Goal: Information Seeking & Learning: Learn about a topic

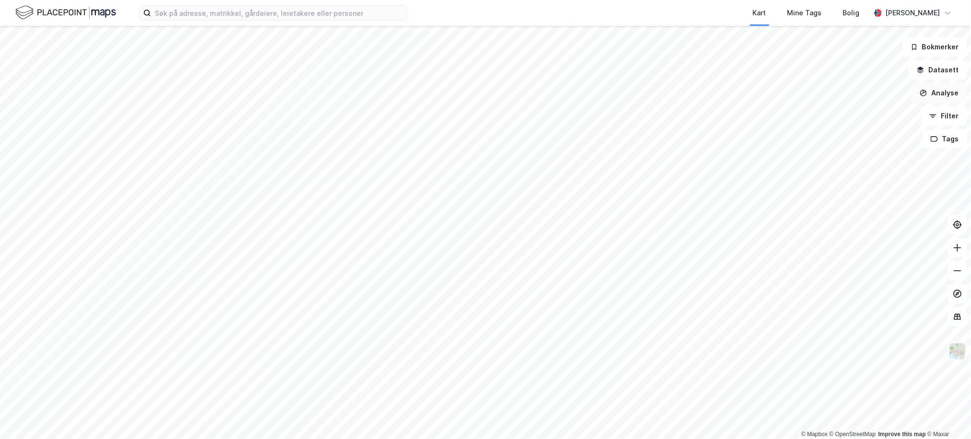
click at [957, 90] on button "Analyse" at bounding box center [939, 92] width 56 height 19
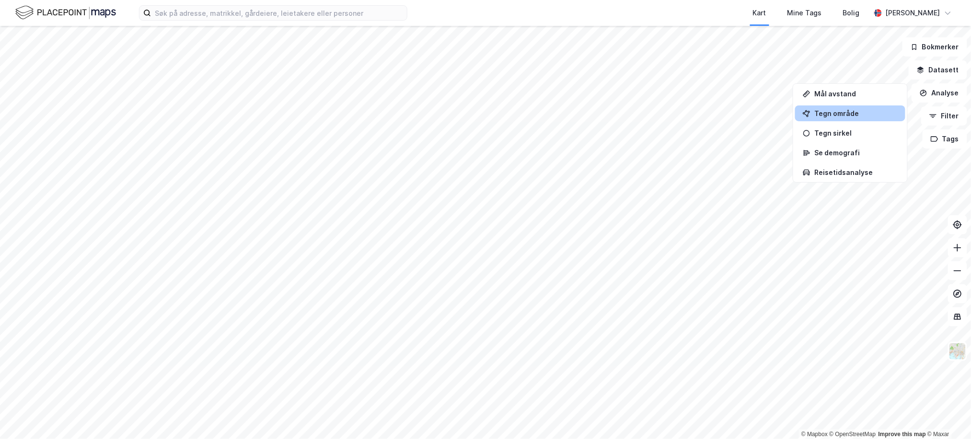
click at [861, 115] on div "Tegn område" at bounding box center [855, 113] width 83 height 8
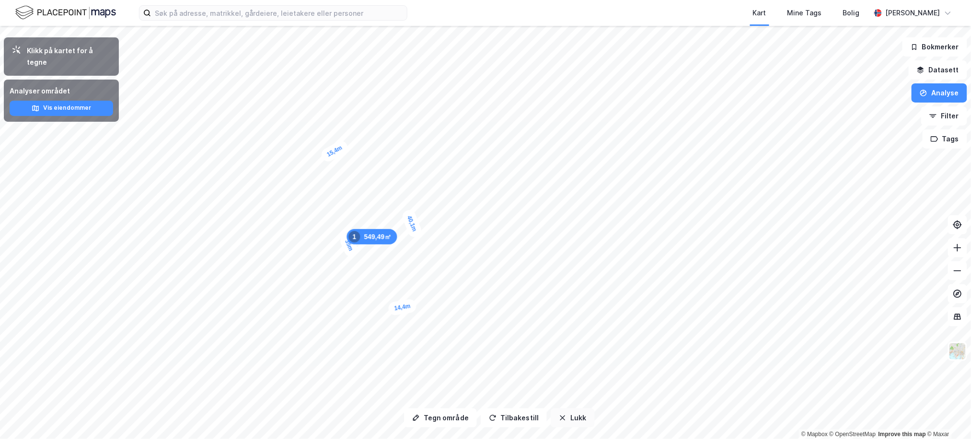
click at [563, 416] on button "Lukk" at bounding box center [573, 417] width 44 height 19
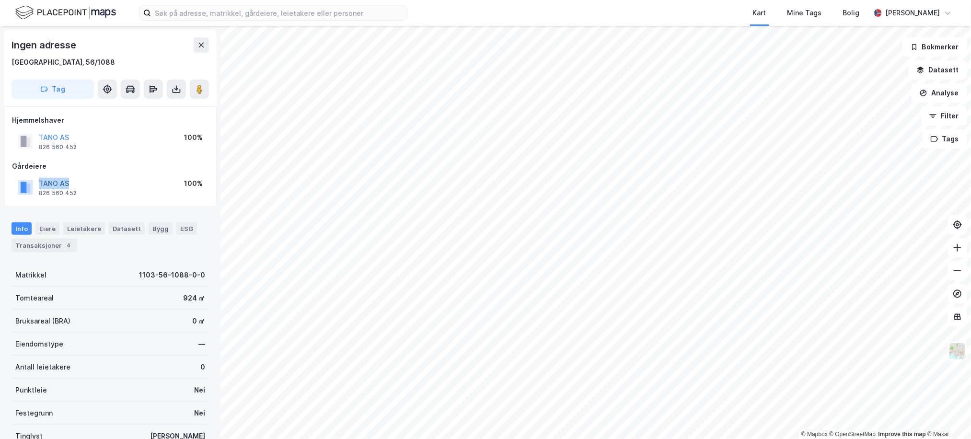
drag, startPoint x: 99, startPoint y: 183, endPoint x: 39, endPoint y: 183, distance: 59.4
click at [39, 183] on div "TANO AS 826 560 452 100%" at bounding box center [110, 187] width 196 height 23
copy button "TANO AS"
click at [945, 96] on button "Analyse" at bounding box center [939, 92] width 56 height 19
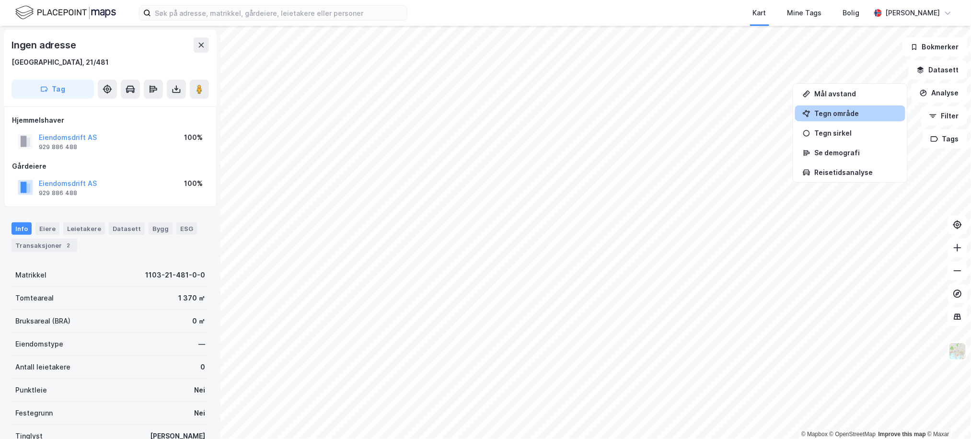
click at [881, 113] on div "Tegn område" at bounding box center [855, 113] width 83 height 8
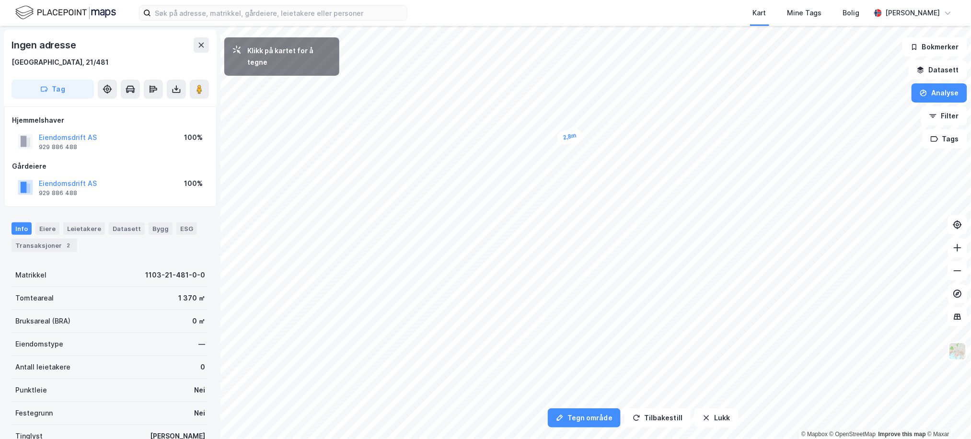
click at [576, 136] on div "2,8m" at bounding box center [569, 136] width 27 height 18
click at [577, 211] on div "2,8m" at bounding box center [585, 209] width 26 height 17
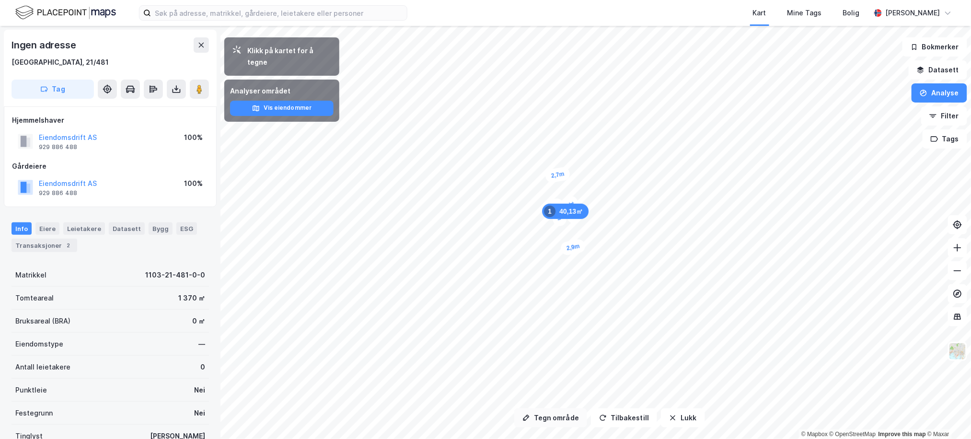
click at [556, 416] on button "Tegn område" at bounding box center [550, 417] width 73 height 19
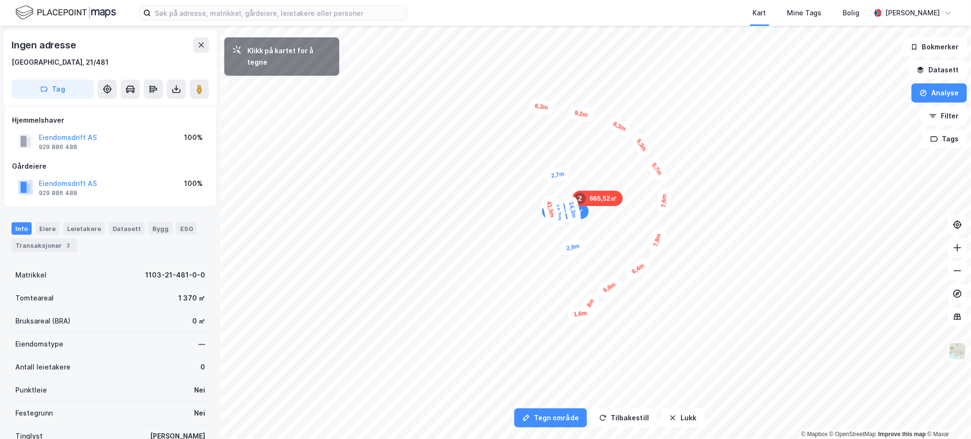
click at [575, 315] on div "1,6m" at bounding box center [580, 314] width 26 height 16
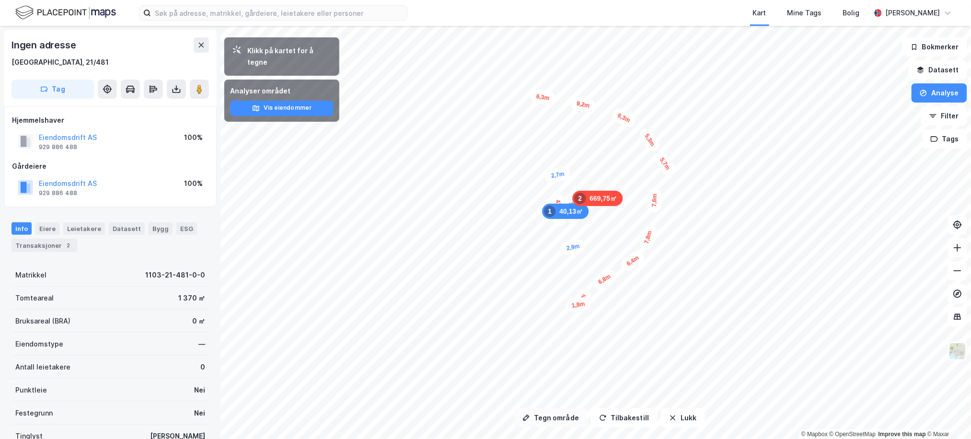
click at [560, 420] on button "Tegn område" at bounding box center [550, 417] width 73 height 19
click at [678, 414] on button "Lukk" at bounding box center [683, 417] width 44 height 19
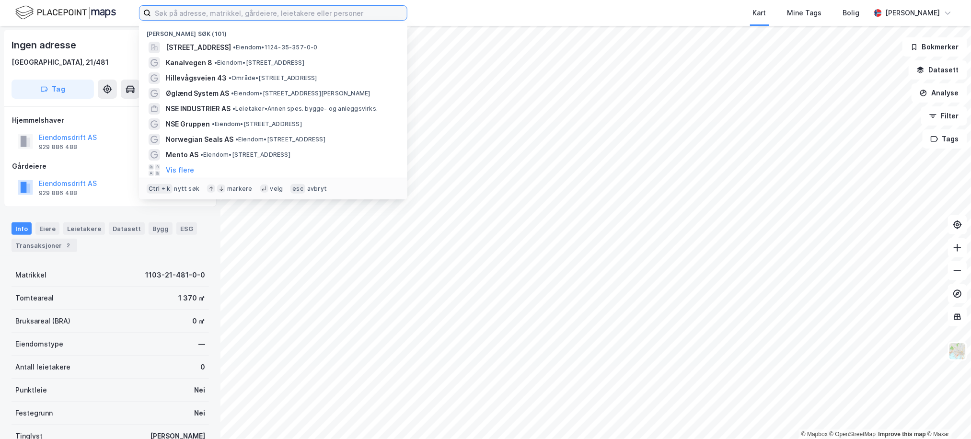
click at [260, 15] on input at bounding box center [279, 13] width 256 height 14
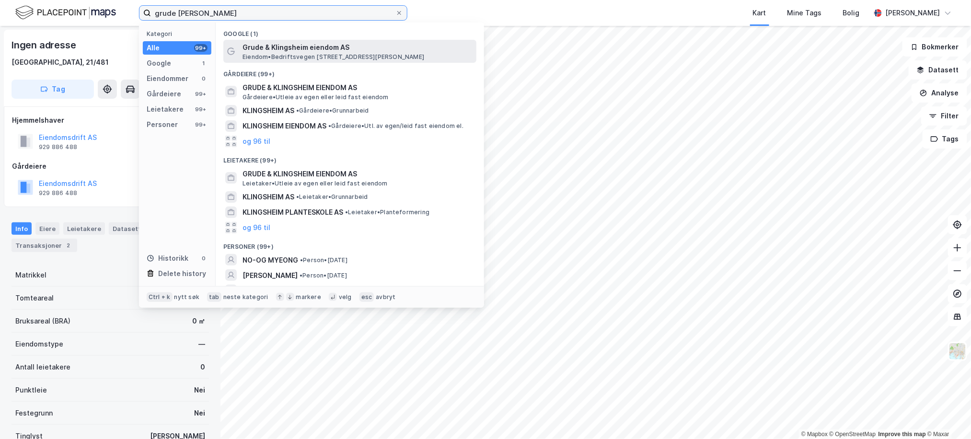
type input "grude [PERSON_NAME]"
click at [318, 52] on span "Grude & Klingsheim eiendom AS" at bounding box center [357, 47] width 230 height 11
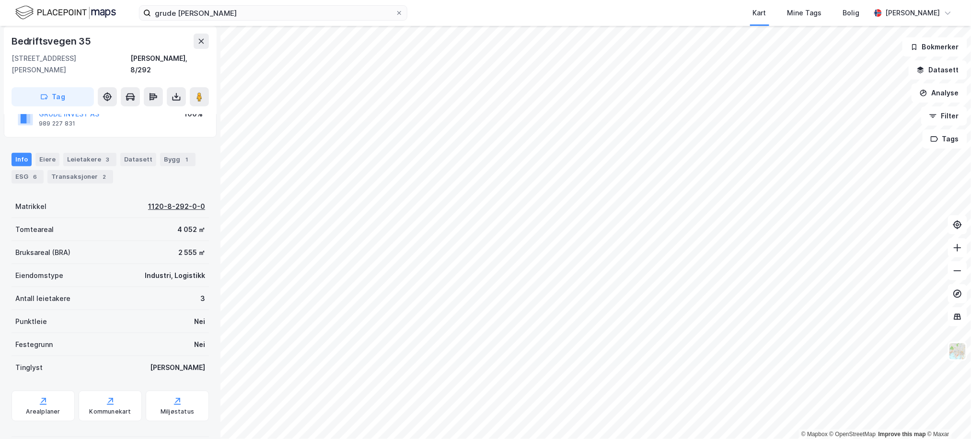
scroll to position [82, 0]
click at [238, 12] on input "grude [PERSON_NAME]" at bounding box center [273, 13] width 244 height 14
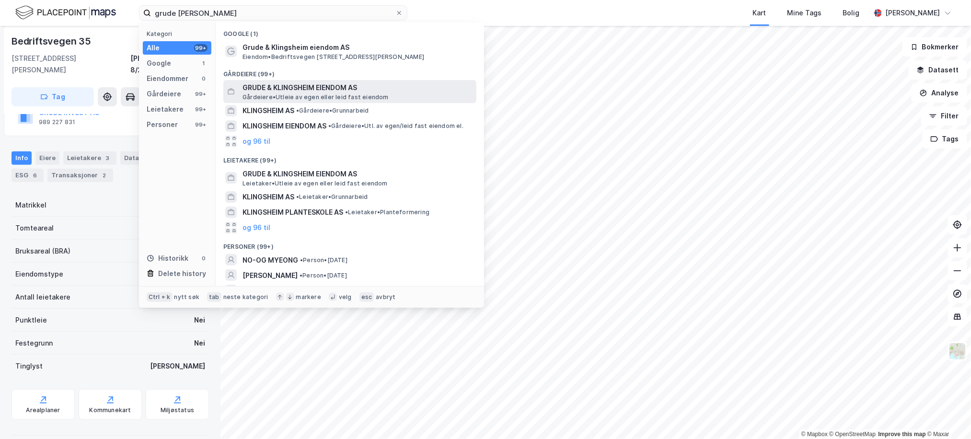
click at [293, 93] on span "Gårdeiere • Utleie av egen eller leid fast eiendom" at bounding box center [315, 97] width 146 height 8
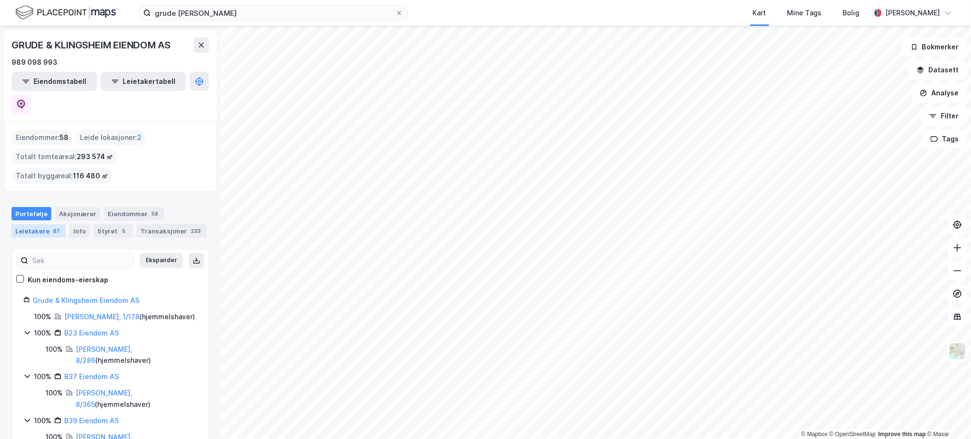
click at [60, 224] on div "Leietakere 87" at bounding box center [38, 230] width 54 height 13
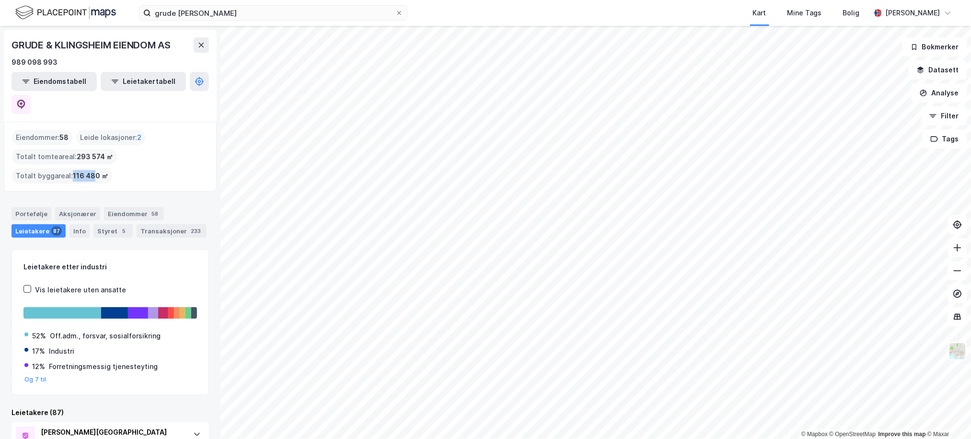
drag, startPoint x: 71, startPoint y: 150, endPoint x: 91, endPoint y: 152, distance: 19.7
click at [91, 170] on span "116 480 ㎡" at bounding box center [90, 175] width 35 height 11
click at [167, 207] on div "Portefølje Aksjonærer Eiendommer 58 Leietakere 87 Info Styret 5 Transaksjoner 2…" at bounding box center [109, 222] width 197 height 31
click at [24, 4] on img at bounding box center [65, 12] width 101 height 17
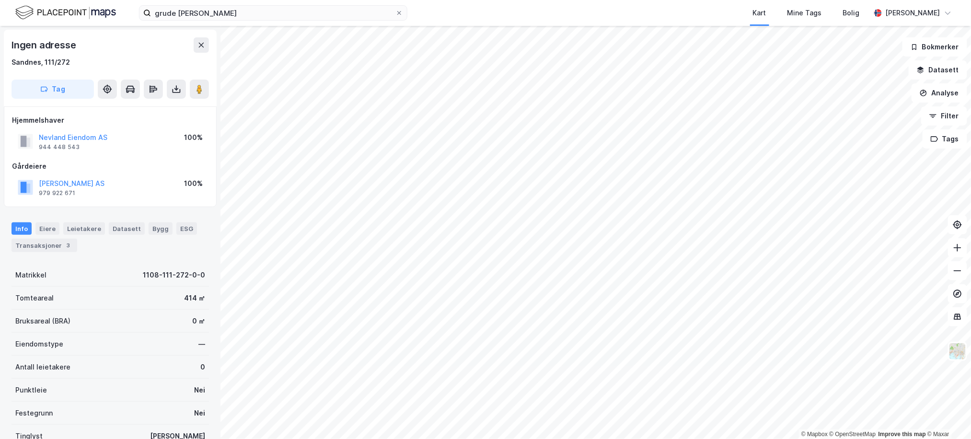
scroll to position [0, 0]
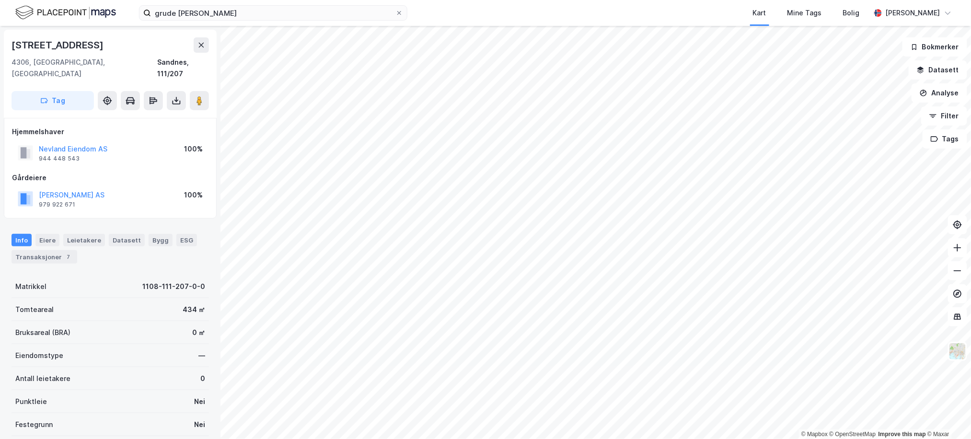
scroll to position [0, 0]
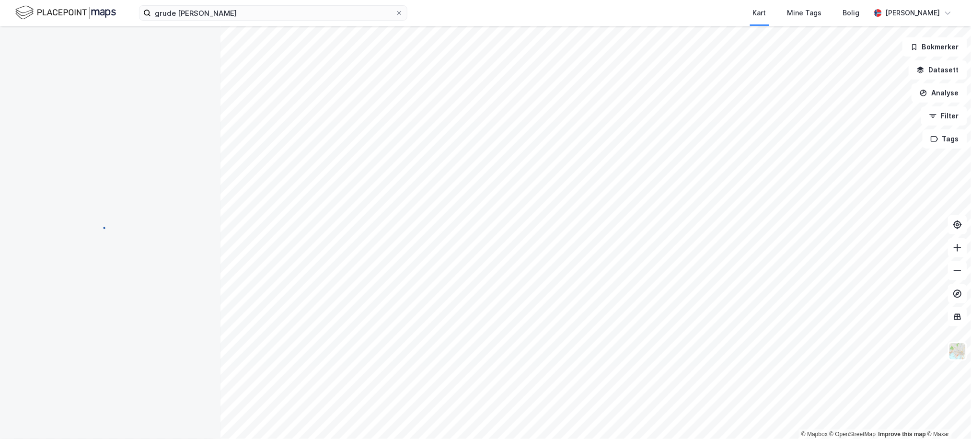
scroll to position [0, 0]
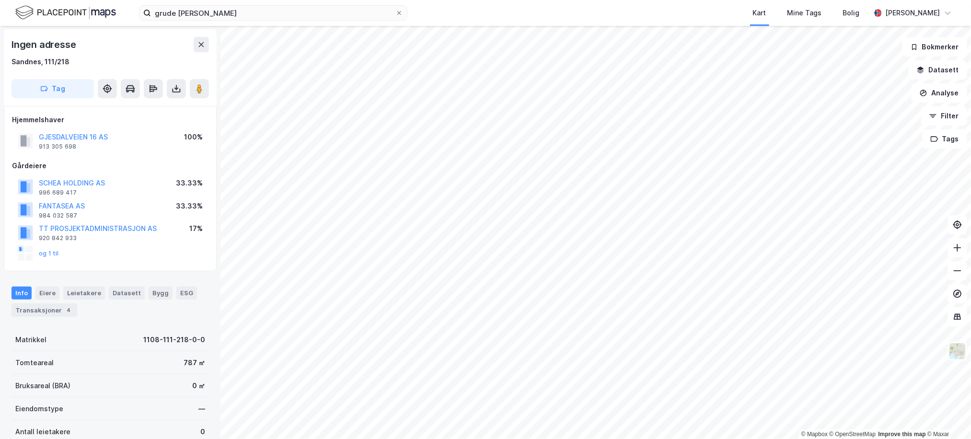
click at [74, 11] on img at bounding box center [65, 12] width 101 height 17
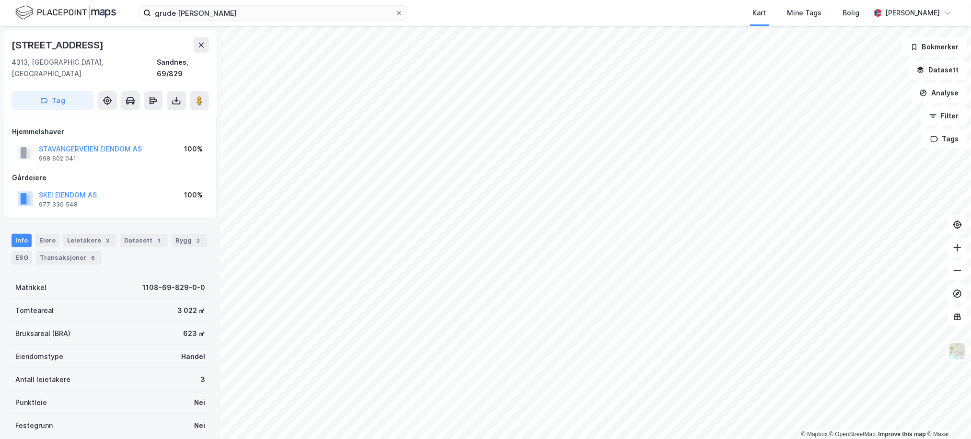
scroll to position [0, 0]
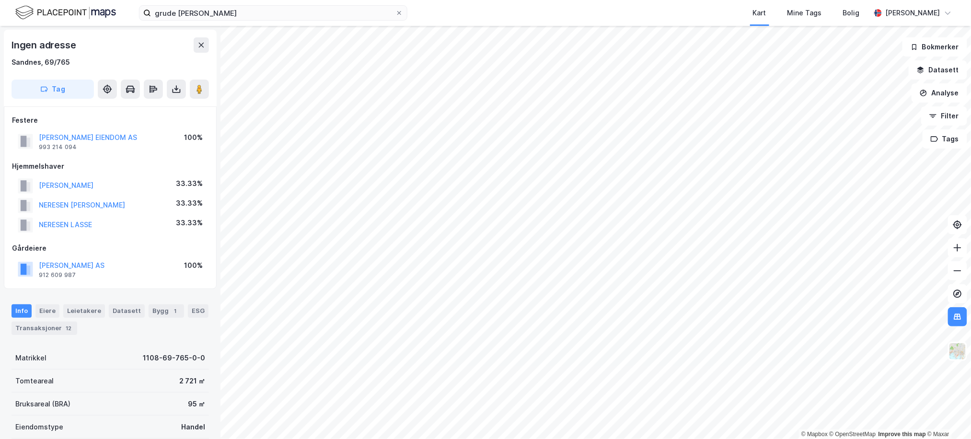
scroll to position [0, 0]
